Goal: Navigation & Orientation: Find specific page/section

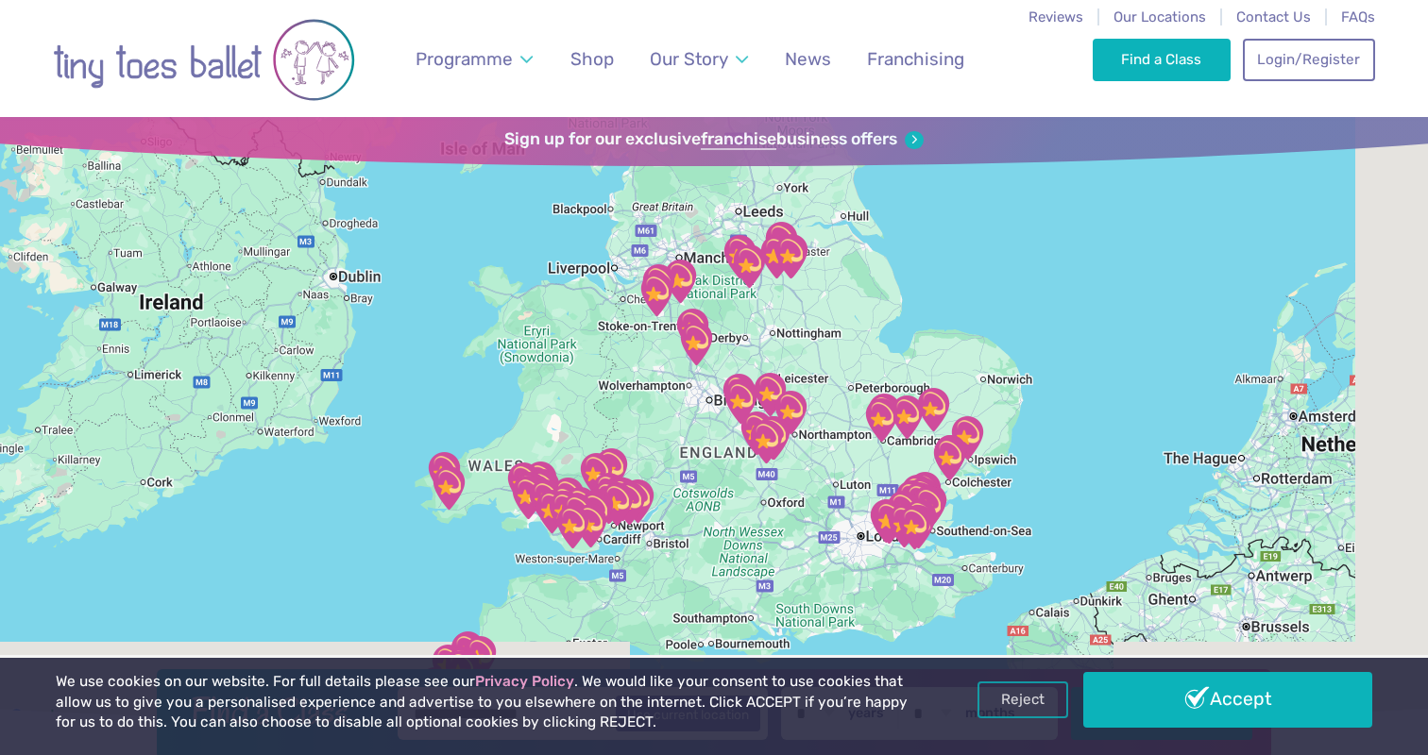
drag, startPoint x: 972, startPoint y: 482, endPoint x: 816, endPoint y: 356, distance: 200.7
click at [816, 356] on div at bounding box center [714, 423] width 1428 height 613
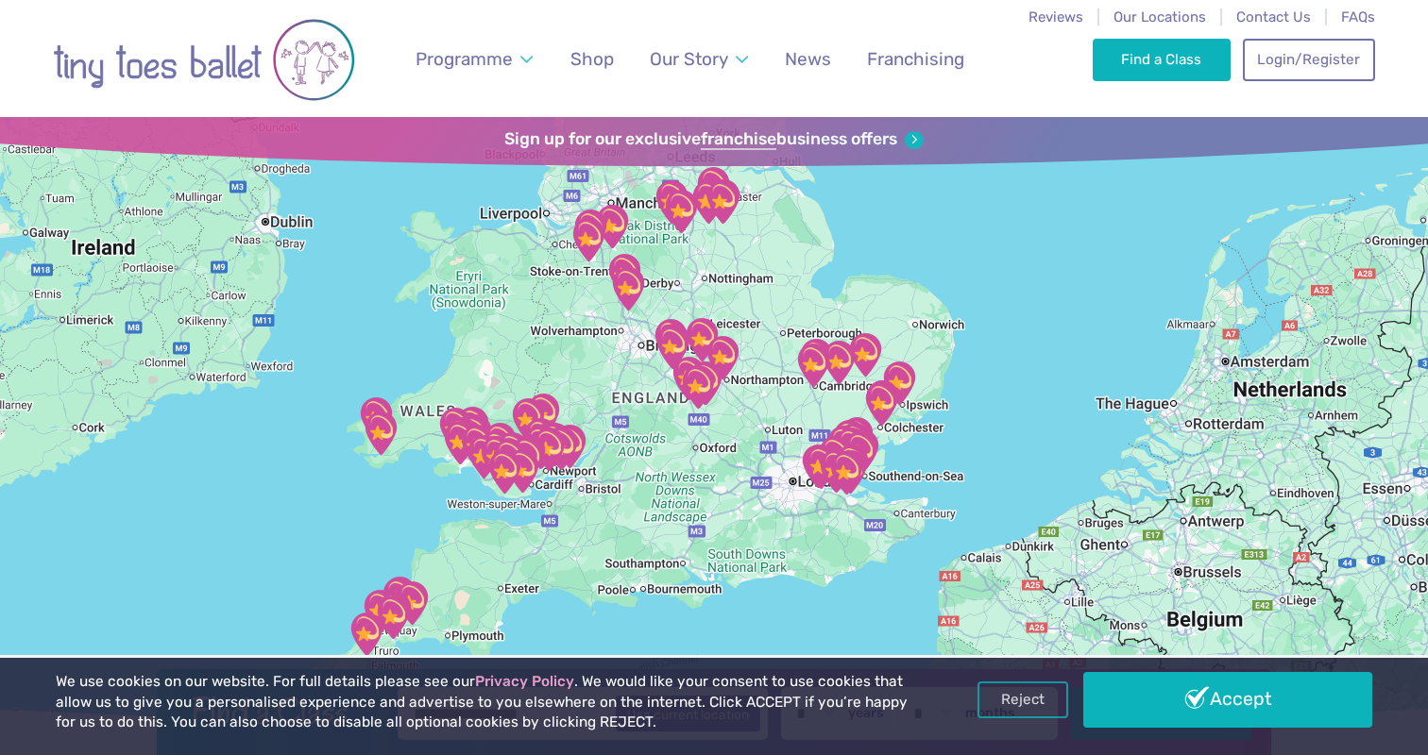
click at [802, 406] on div at bounding box center [714, 423] width 1428 height 613
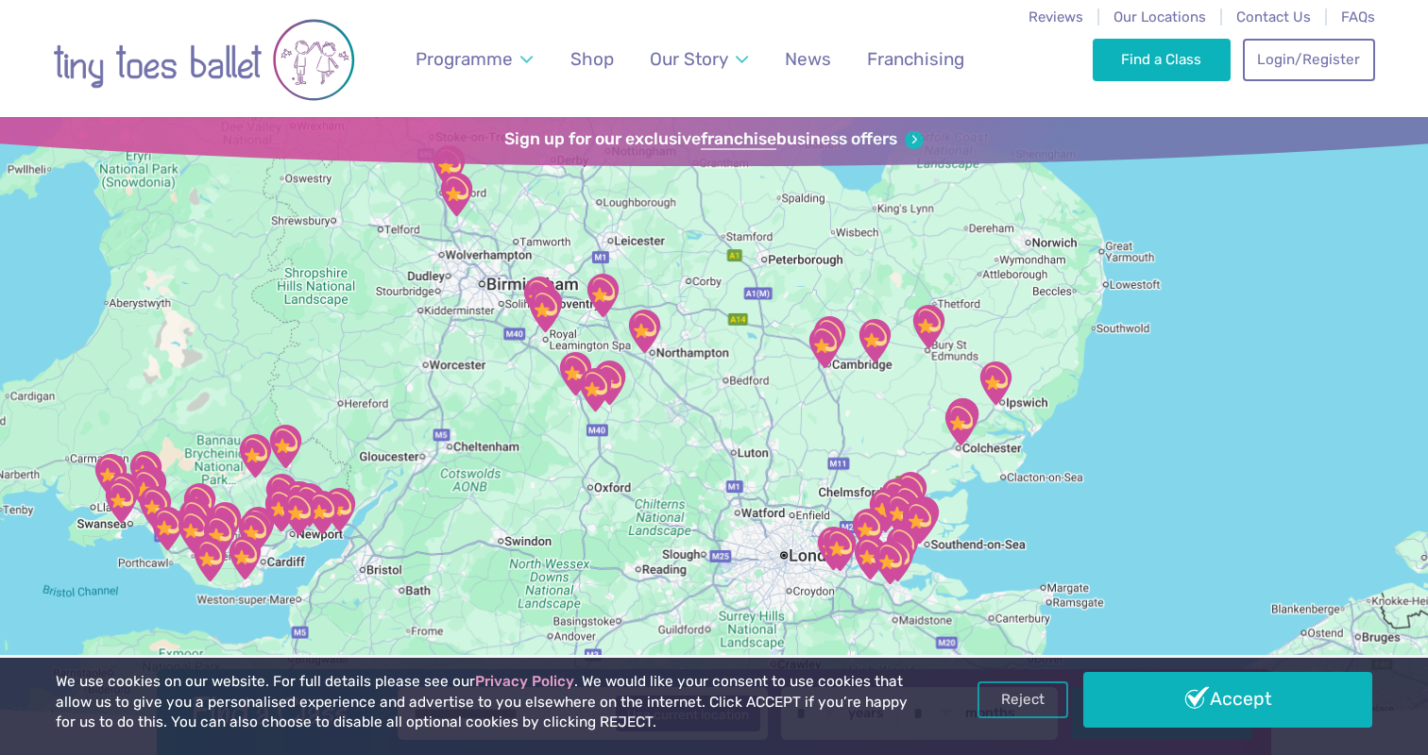
click at [802, 406] on div at bounding box center [714, 423] width 1428 height 613
click at [873, 386] on div at bounding box center [714, 423] width 1428 height 613
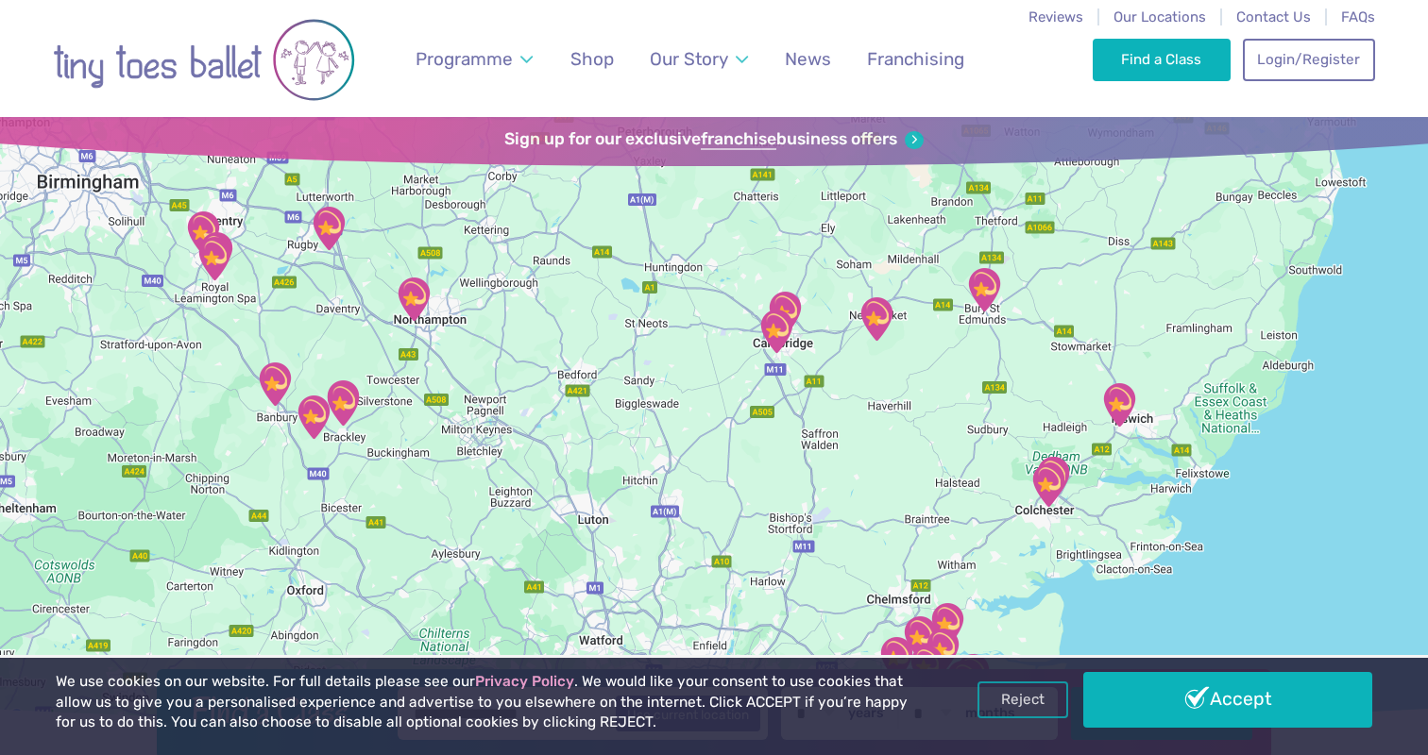
click at [853, 387] on div at bounding box center [714, 423] width 1428 height 613
